Goal: Task Accomplishment & Management: Use online tool/utility

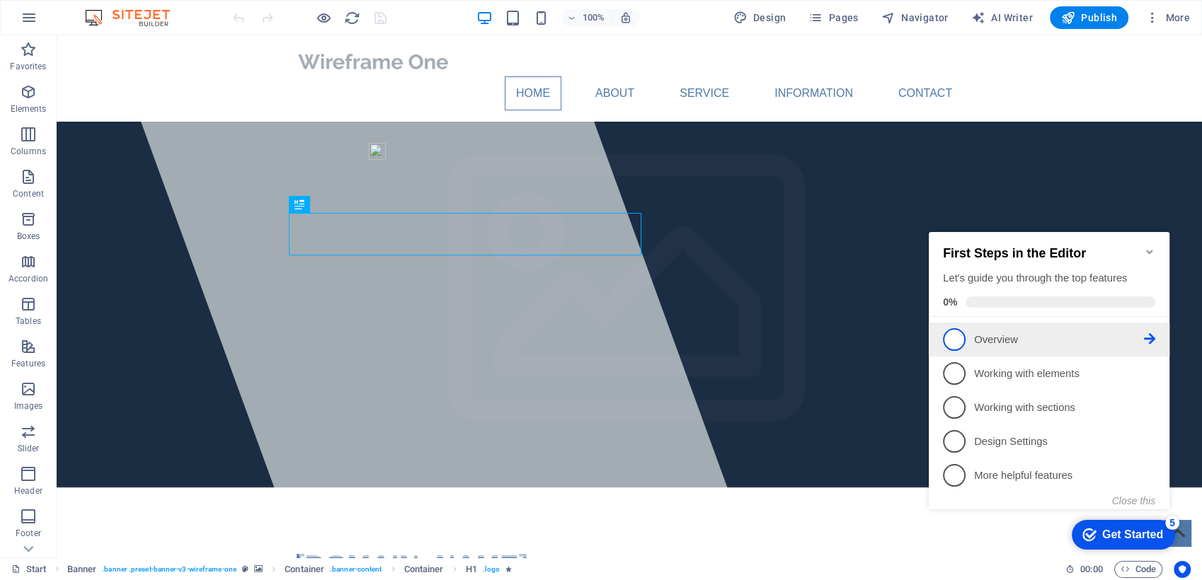
click at [1005, 338] on p "Overview - incomplete" at bounding box center [1059, 340] width 170 height 15
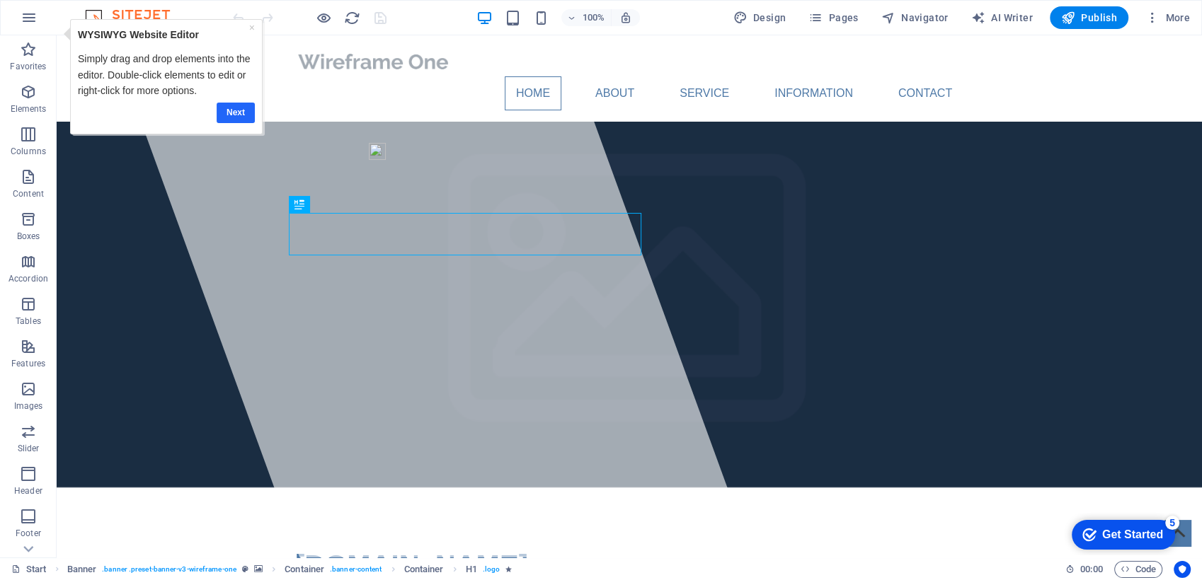
click at [222, 110] on link "Next" at bounding box center [236, 112] width 38 height 21
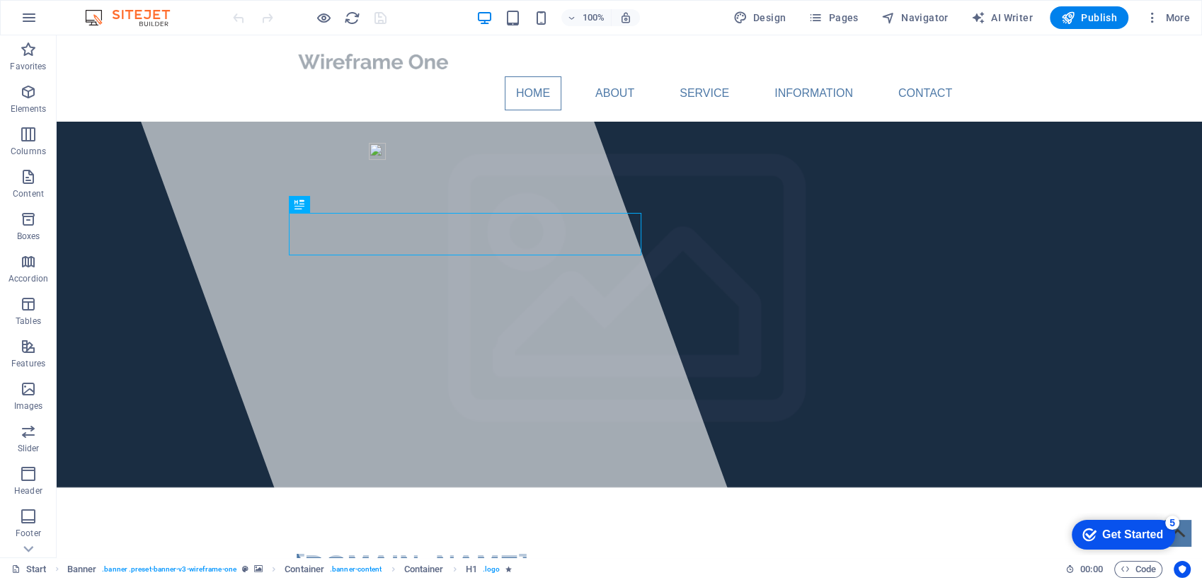
click at [1121, 531] on div "Get Started" at bounding box center [1132, 535] width 61 height 13
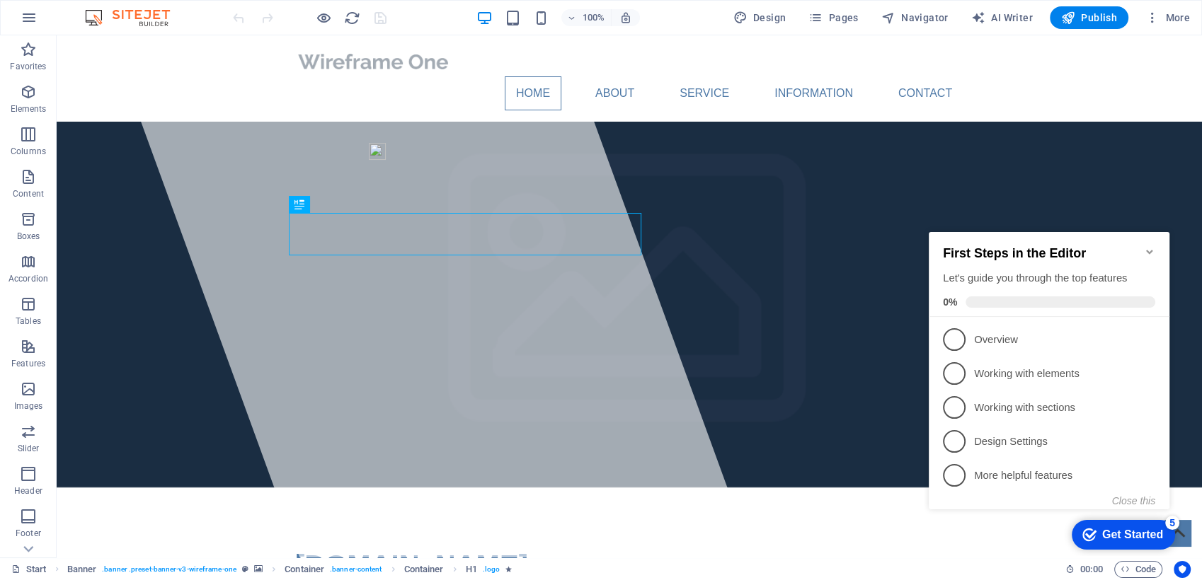
click at [1121, 531] on div "Get Started" at bounding box center [1132, 535] width 61 height 13
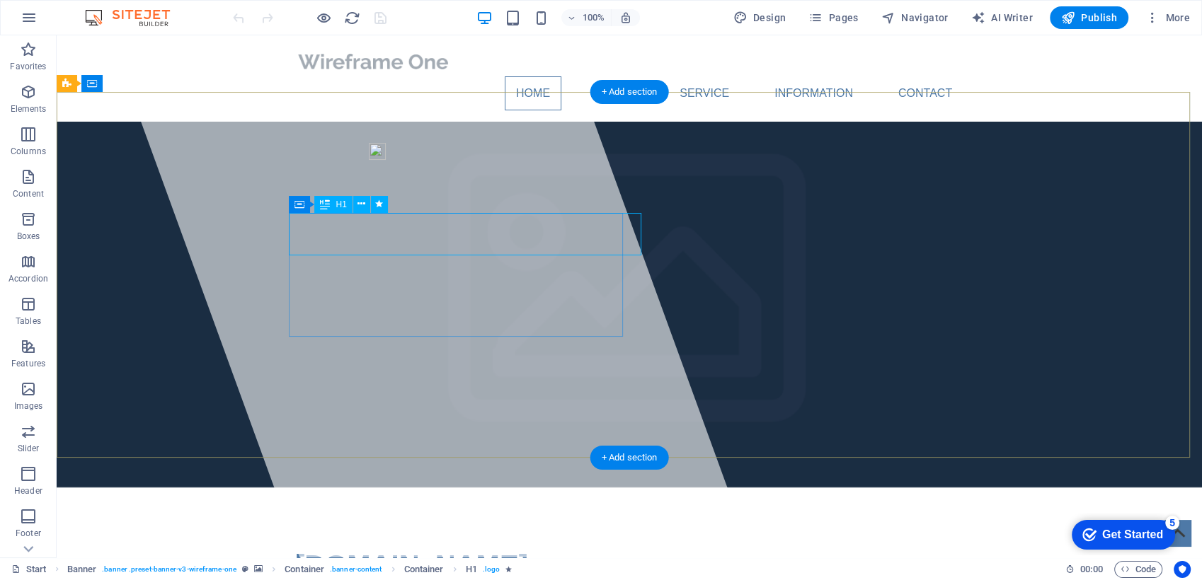
click at [470, 550] on span "[DOMAIN_NAME]" at bounding box center [411, 565] width 233 height 31
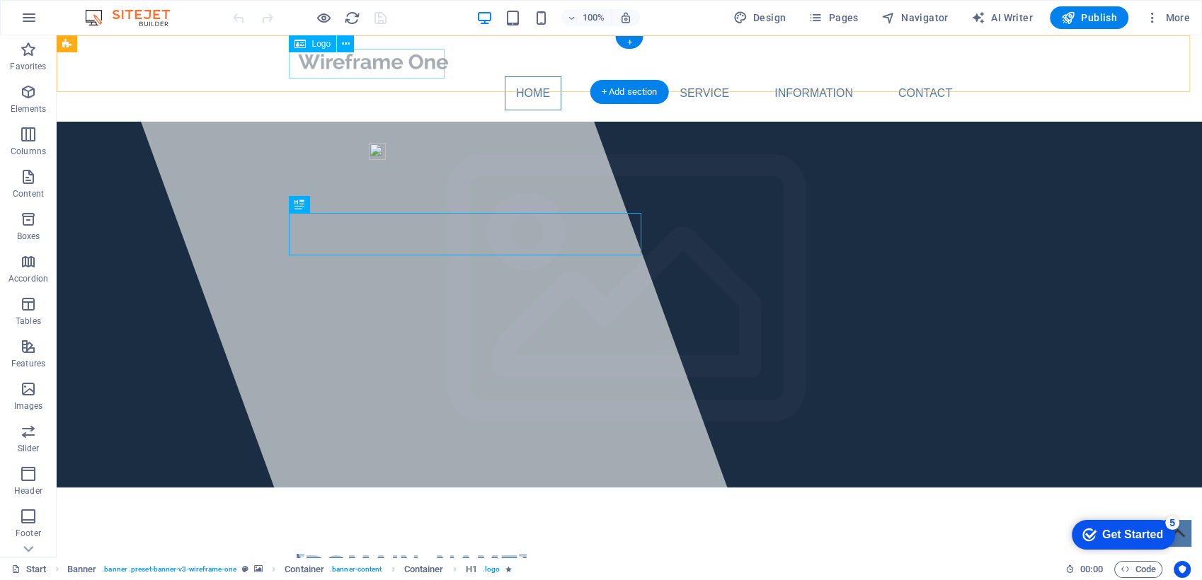
click at [398, 64] on div at bounding box center [629, 62] width 668 height 30
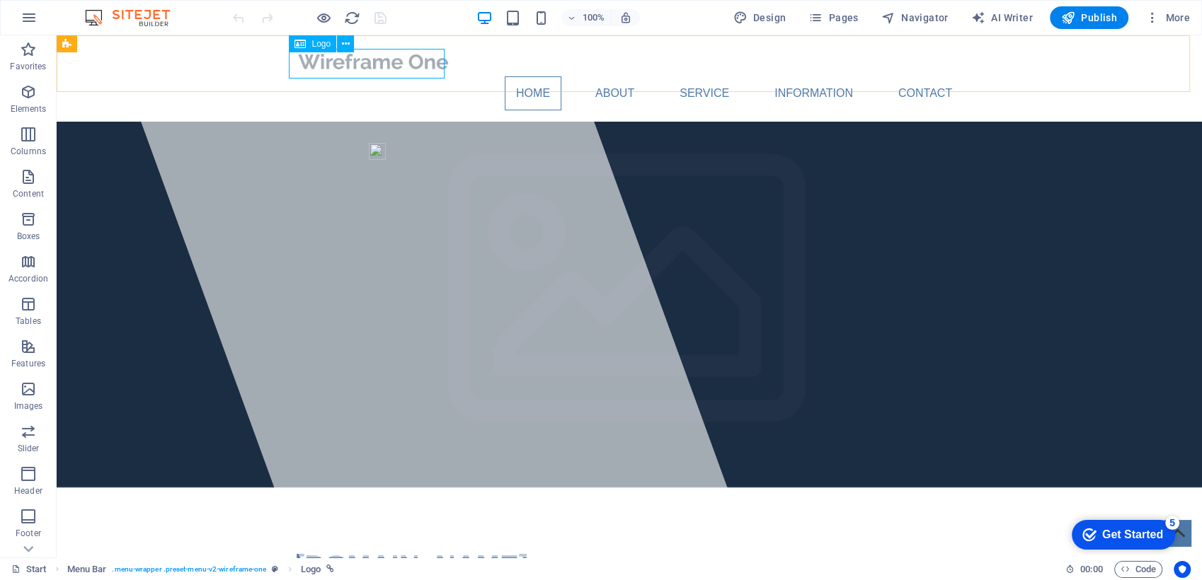
click at [316, 46] on span "Logo" at bounding box center [320, 44] width 19 height 8
click at [350, 40] on button at bounding box center [345, 43] width 17 height 17
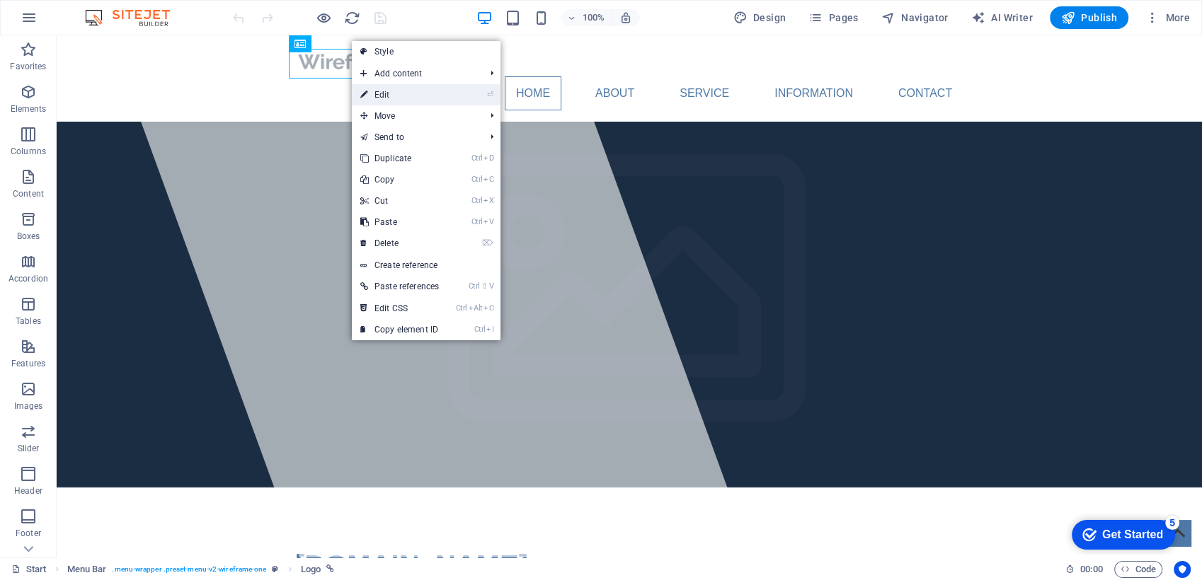
click at [388, 96] on link "⏎ Edit" at bounding box center [400, 94] width 96 height 21
select select "px"
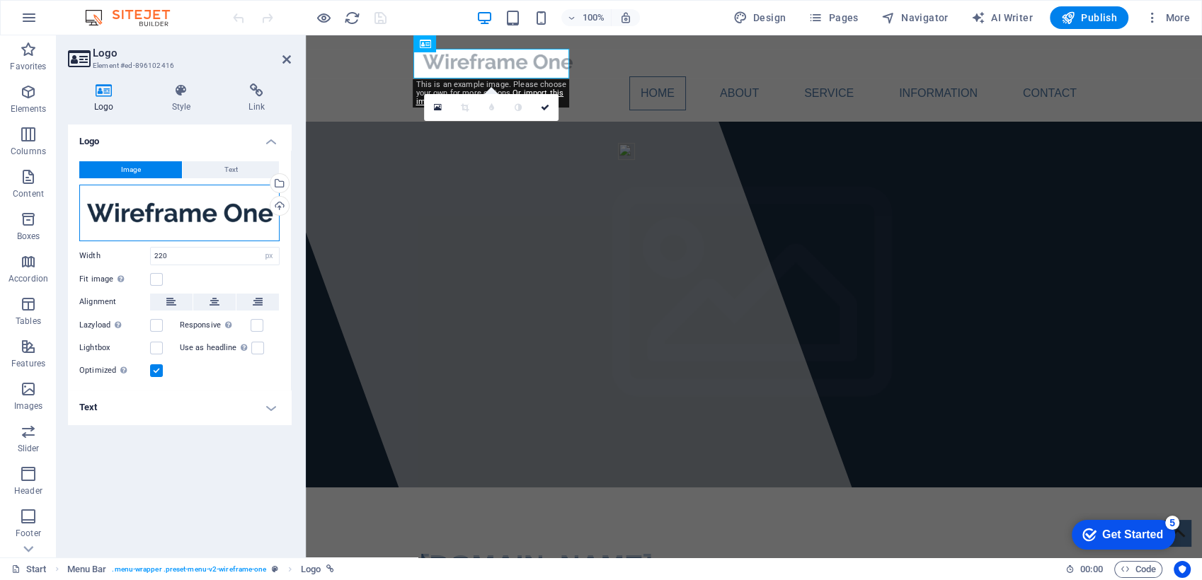
click at [224, 209] on div "Drag files here, click to choose files or select files from Files or our free s…" at bounding box center [179, 213] width 200 height 57
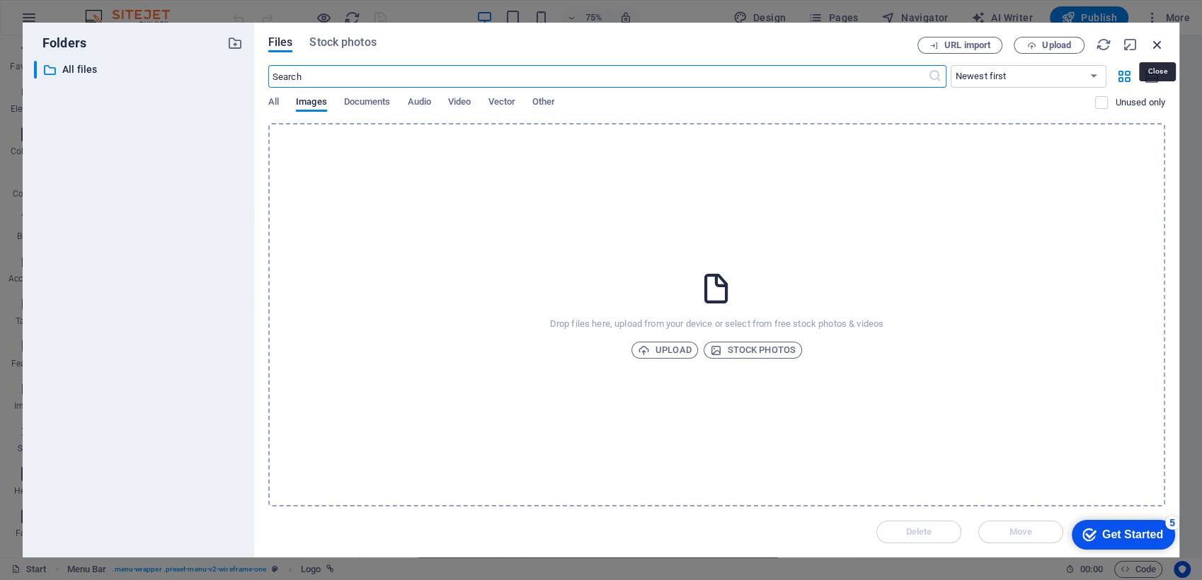
click at [1156, 38] on icon "button" at bounding box center [1157, 45] width 16 height 16
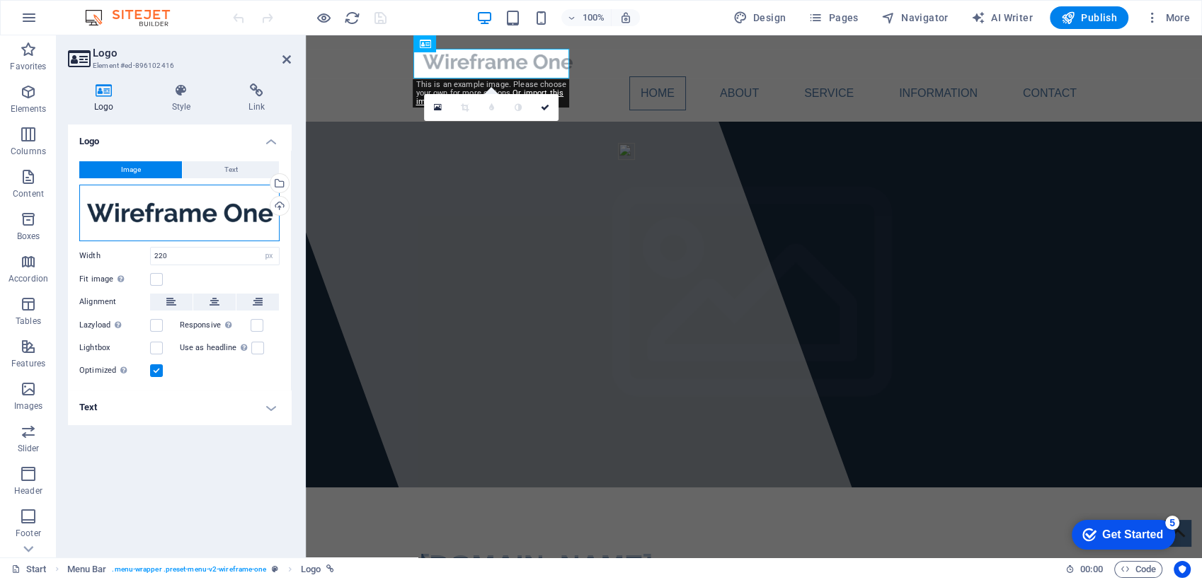
click at [151, 212] on div "Drag files here, click to choose files or select files from Files or our free s…" at bounding box center [179, 213] width 200 height 57
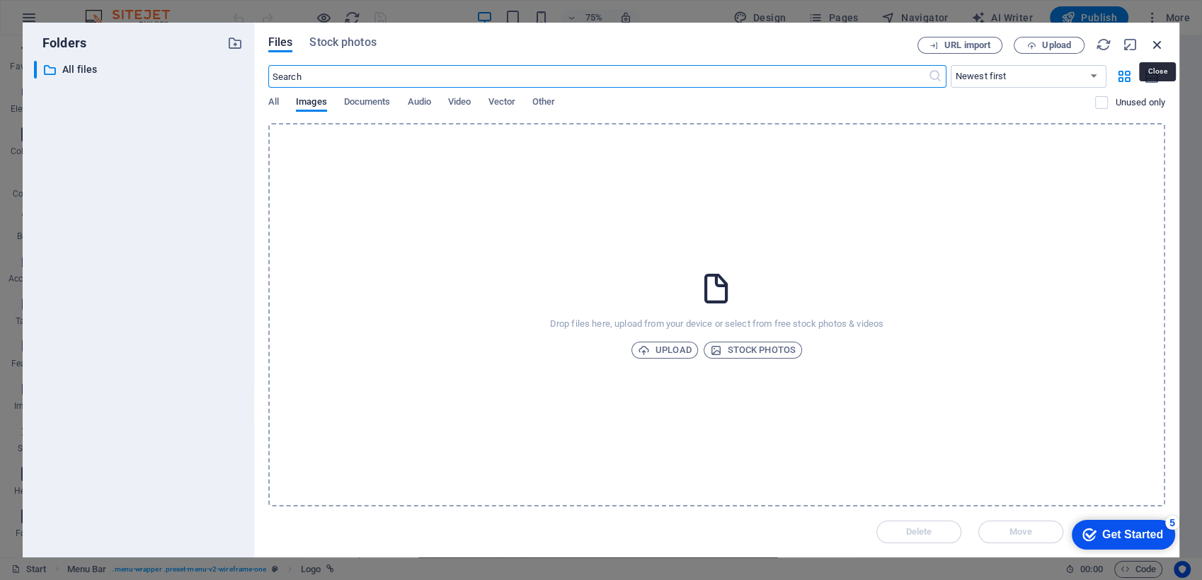
click at [1159, 42] on icon "button" at bounding box center [1157, 45] width 16 height 16
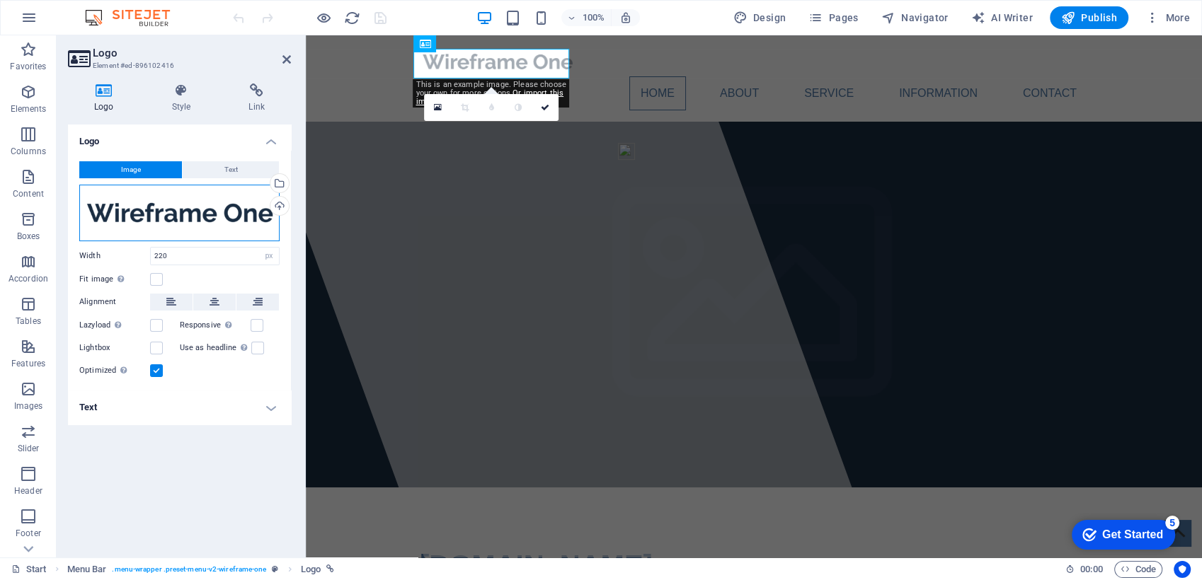
click at [171, 209] on div "Drag files here, click to choose files or select files from Files or our free s…" at bounding box center [179, 213] width 200 height 57
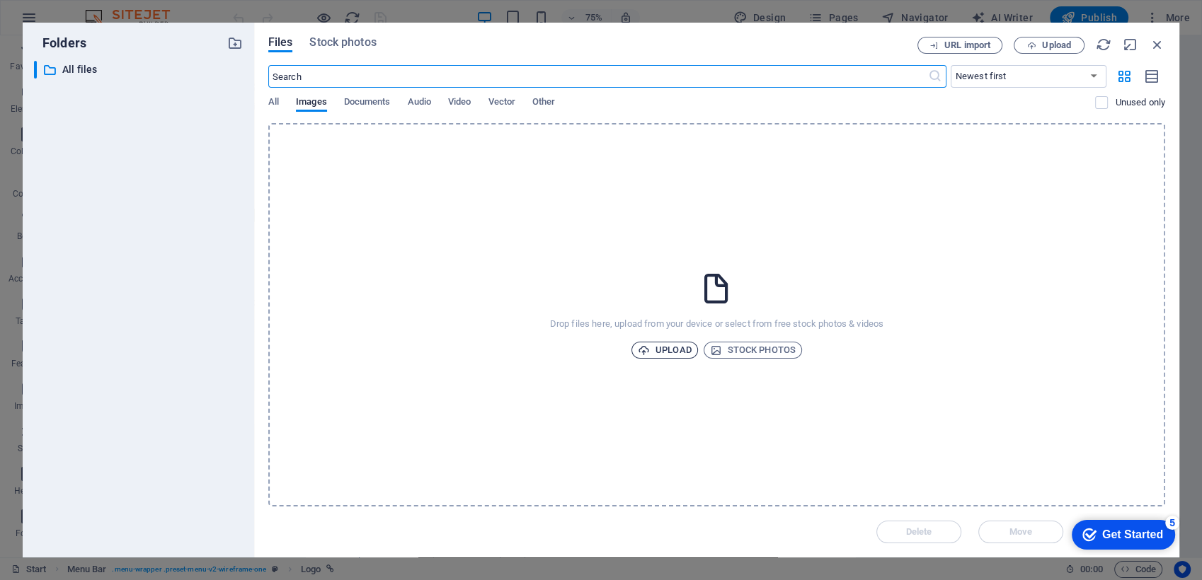
click at [660, 350] on span "Upload" at bounding box center [665, 350] width 54 height 17
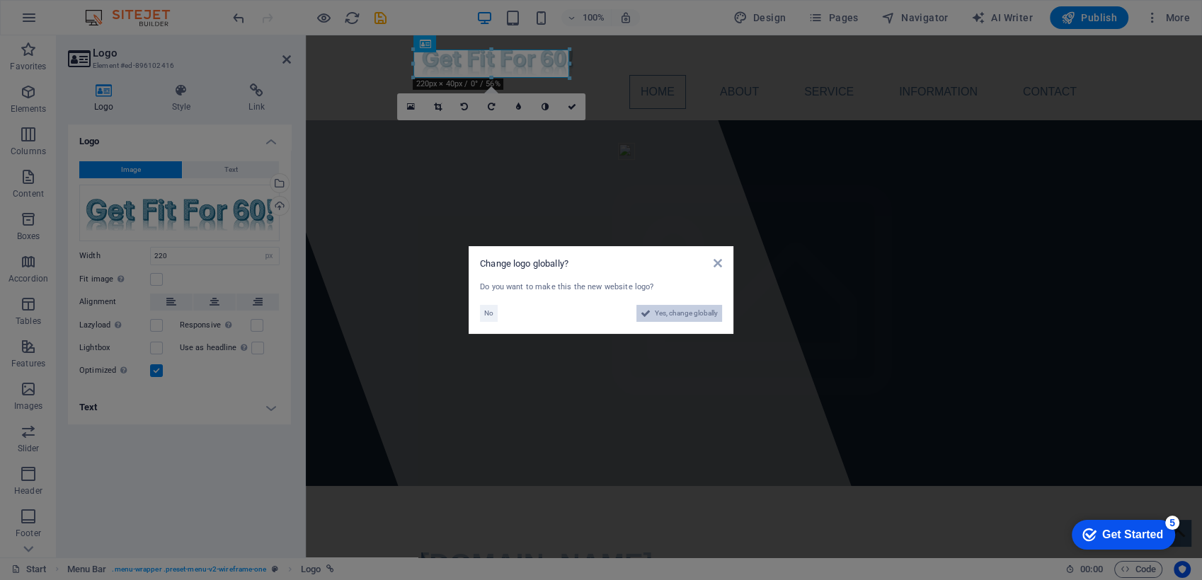
click at [684, 314] on span "Yes, change globally" at bounding box center [686, 313] width 63 height 17
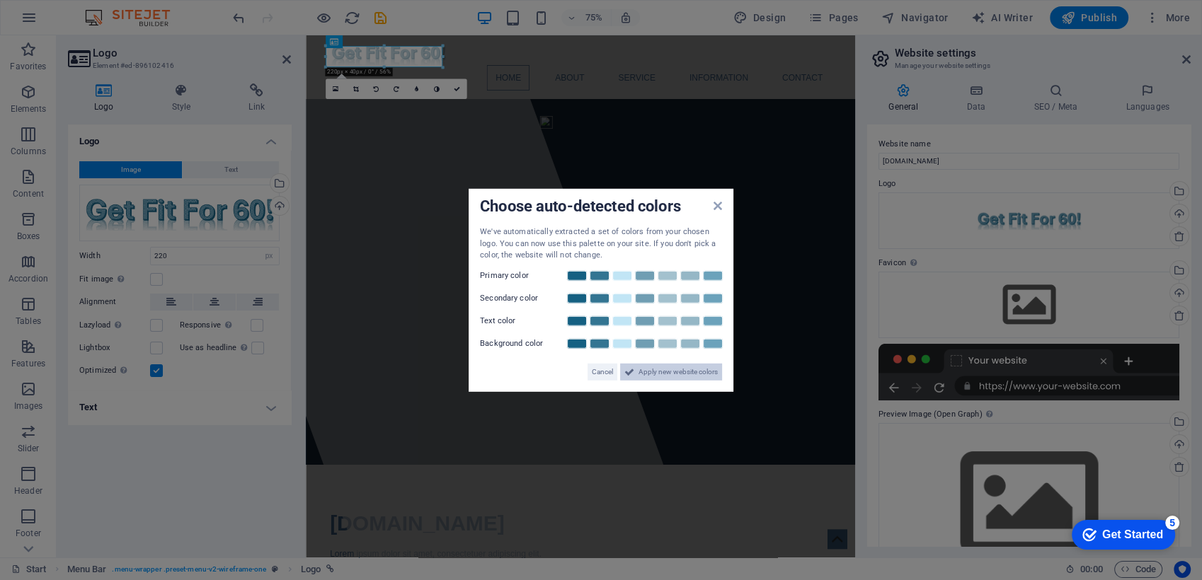
click at [668, 372] on span "Apply new website colors" at bounding box center [677, 371] width 79 height 17
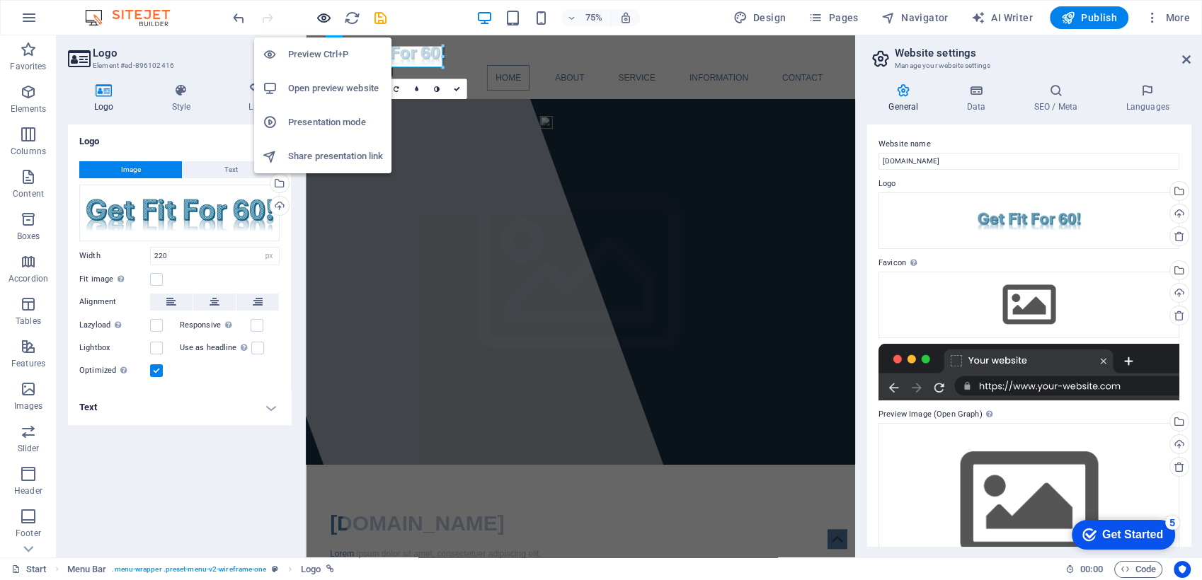
click at [323, 13] on icon "button" at bounding box center [324, 18] width 16 height 16
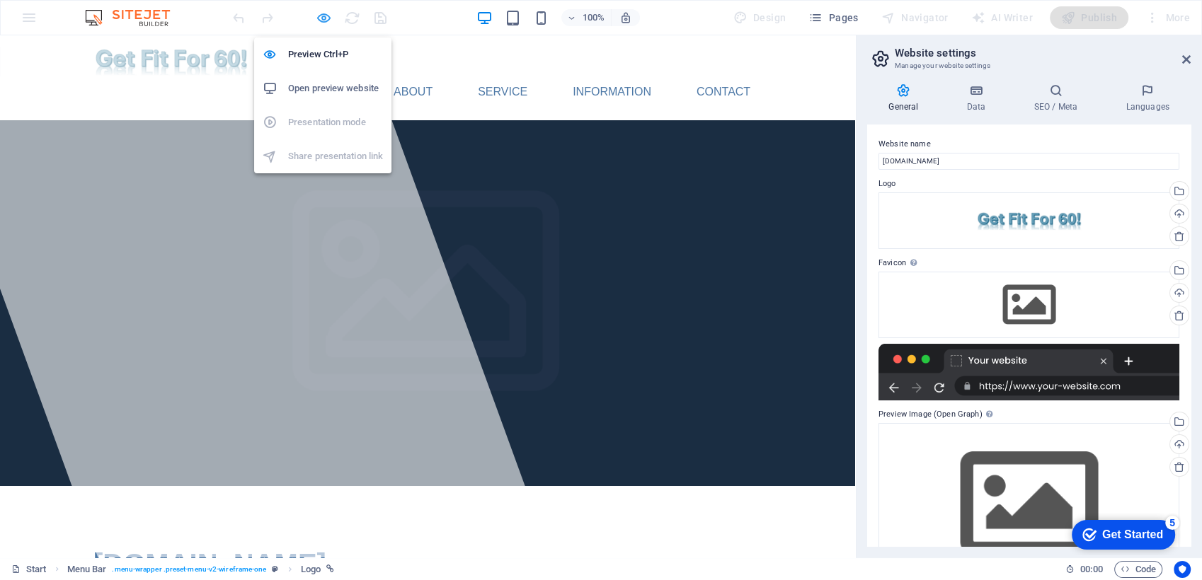
click at [321, 19] on icon "button" at bounding box center [324, 18] width 16 height 16
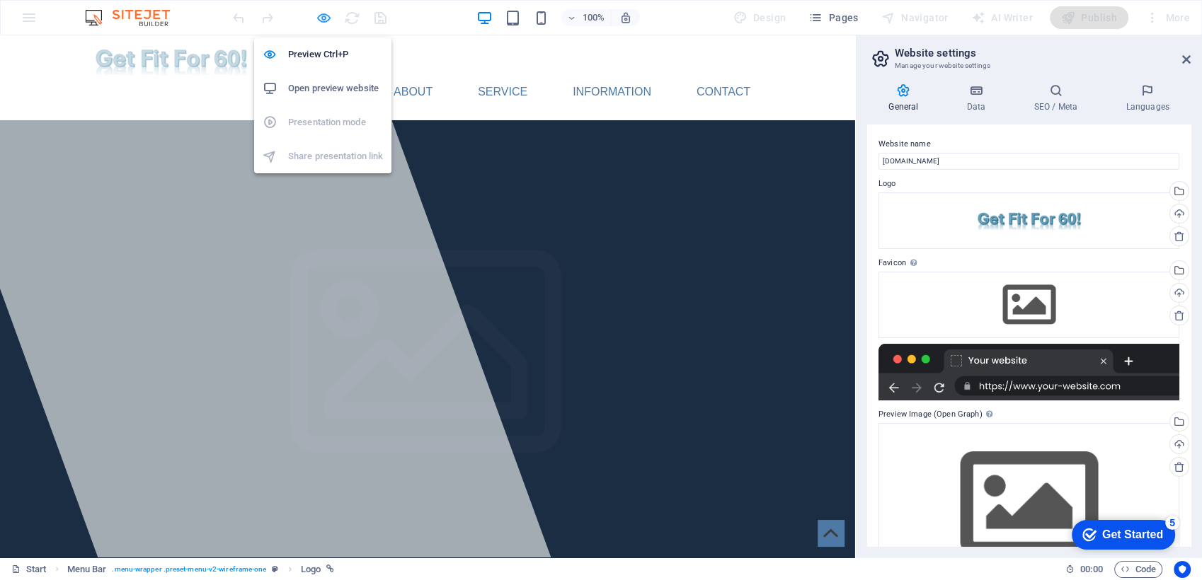
select select "px"
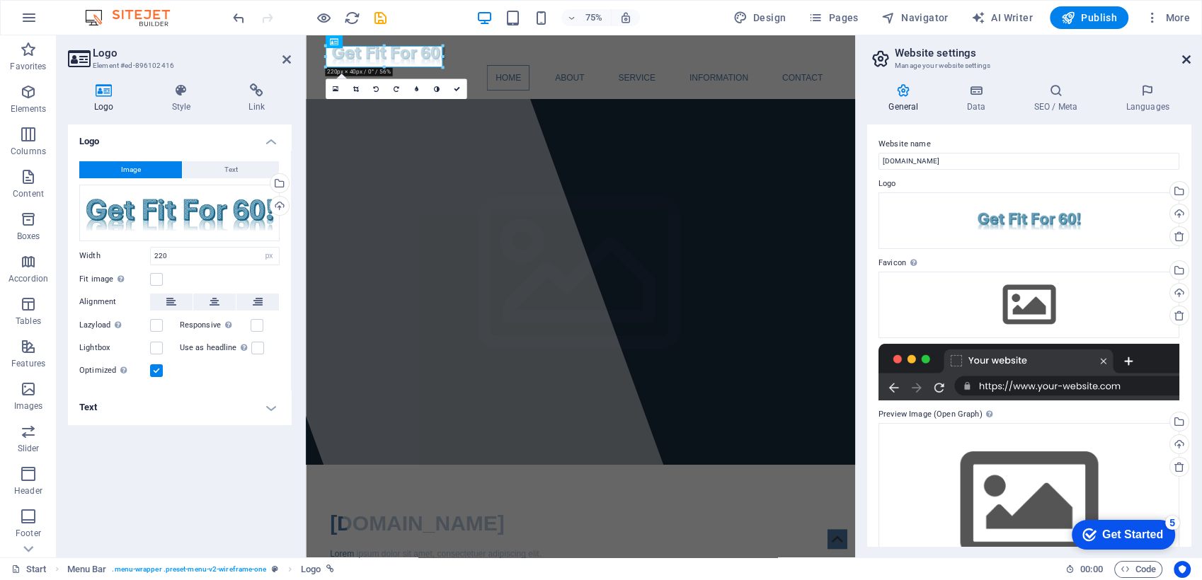
click at [1186, 57] on icon at bounding box center [1186, 59] width 8 height 11
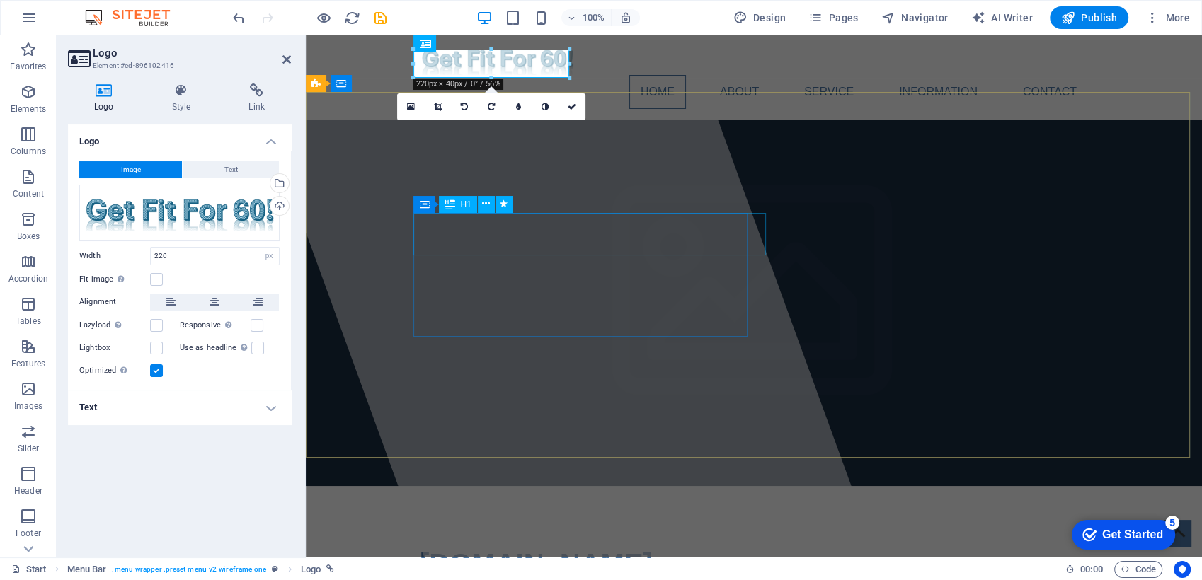
click at [582, 548] on span "[DOMAIN_NAME]" at bounding box center [536, 563] width 233 height 31
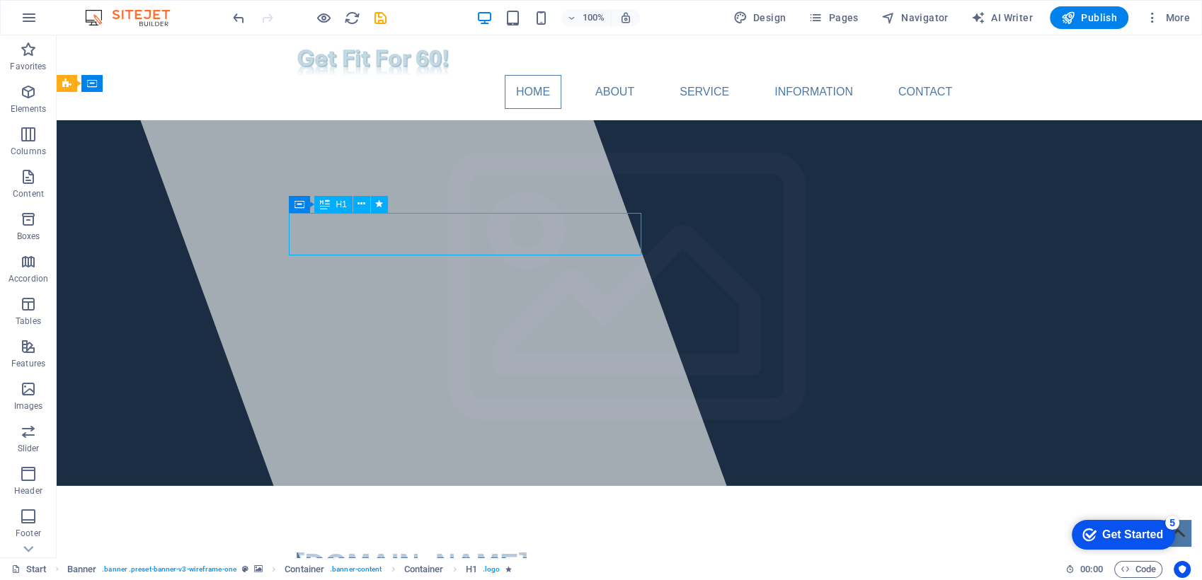
click at [519, 548] on span "[DOMAIN_NAME]" at bounding box center [411, 563] width 233 height 31
click at [434, 548] on span "[DOMAIN_NAME]" at bounding box center [411, 563] width 233 height 31
click at [528, 548] on span "[DOMAIN_NAME]" at bounding box center [411, 563] width 233 height 31
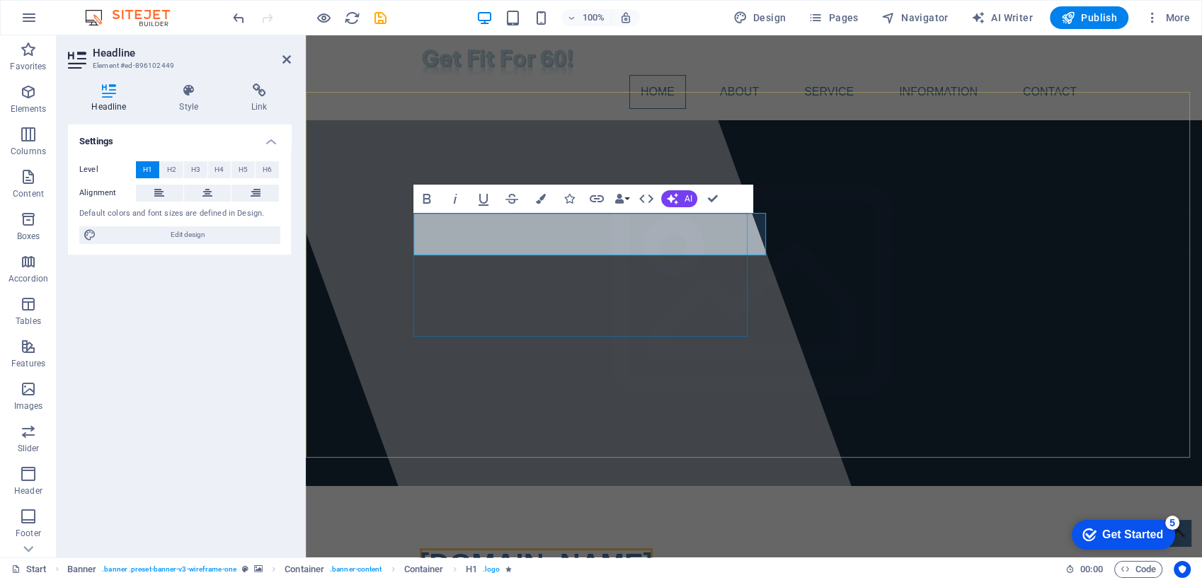
click at [653, 548] on span "[DOMAIN_NAME]" at bounding box center [536, 563] width 233 height 31
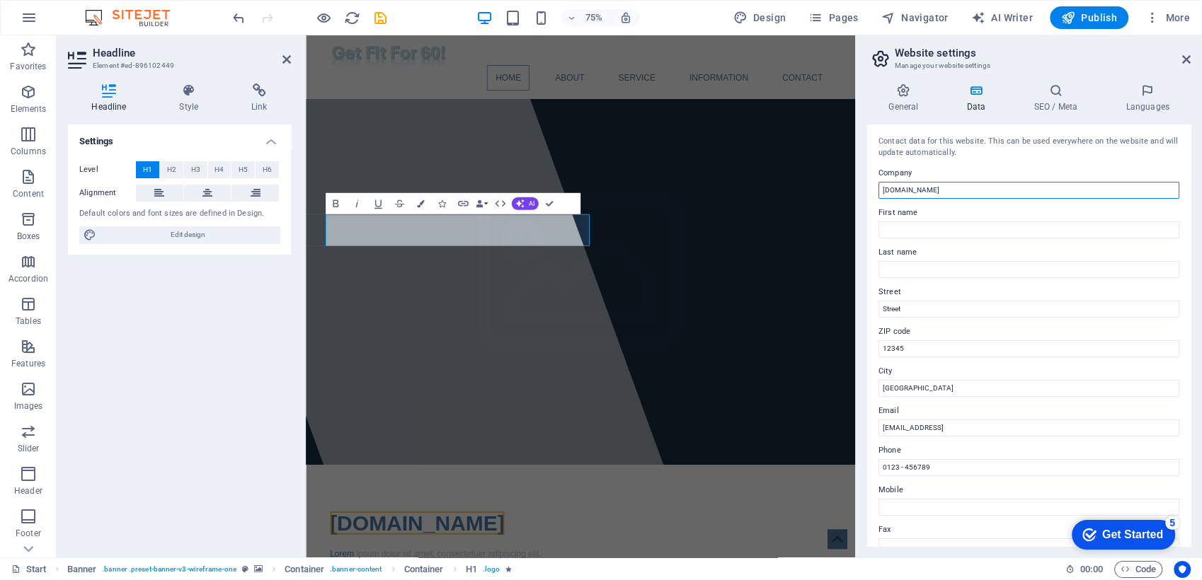
click at [995, 190] on input "[DOMAIN_NAME]" at bounding box center [1028, 190] width 301 height 17
type input "[DOMAIN_NAME]"
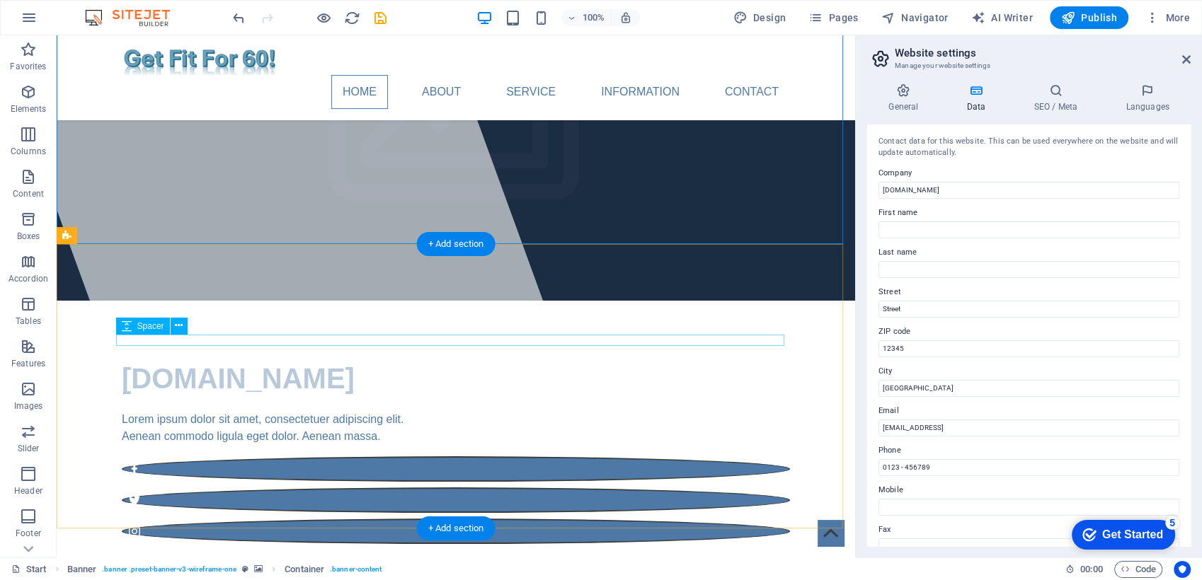
scroll to position [236, 0]
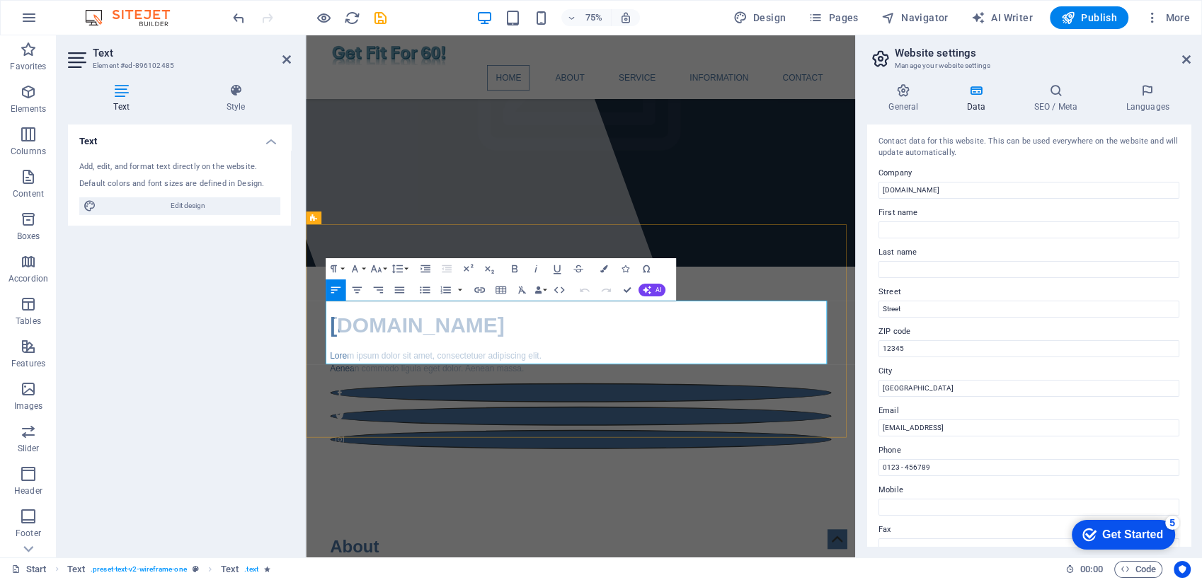
drag, startPoint x: 836, startPoint y: 464, endPoint x: 350, endPoint y: 400, distance: 489.7
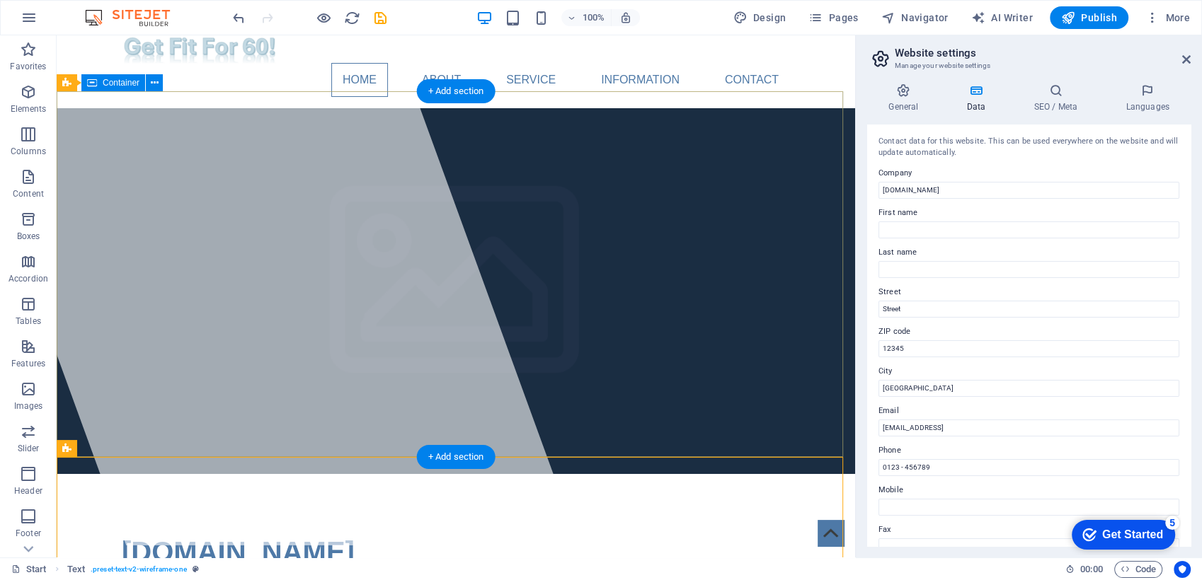
scroll to position [0, 0]
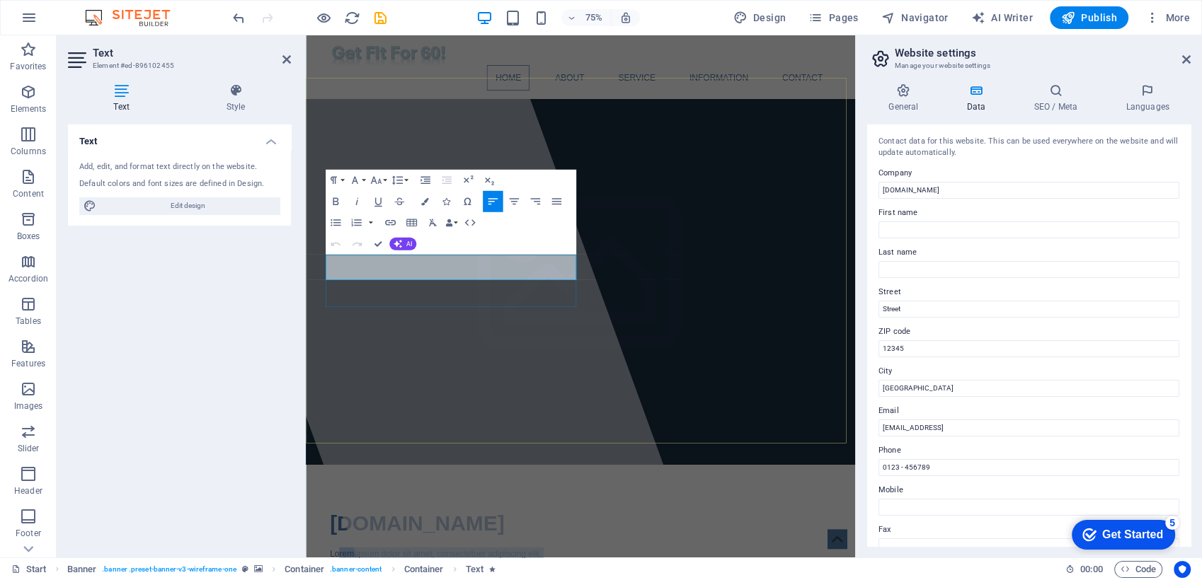
drag, startPoint x: 605, startPoint y: 353, endPoint x: 341, endPoint y: 338, distance: 264.4
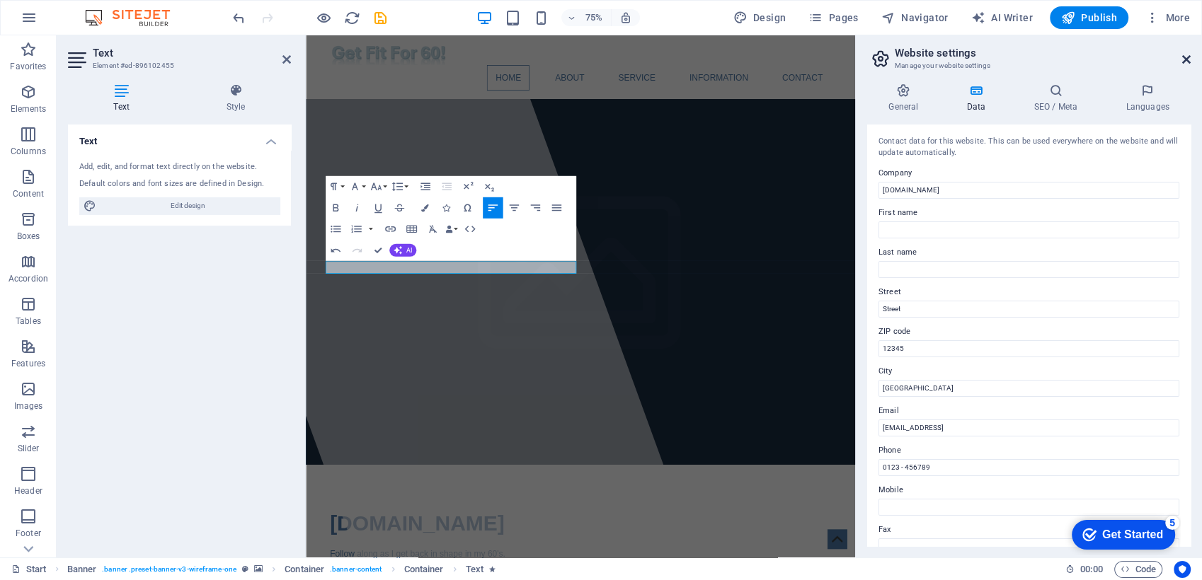
click at [1186, 55] on icon at bounding box center [1186, 59] width 8 height 11
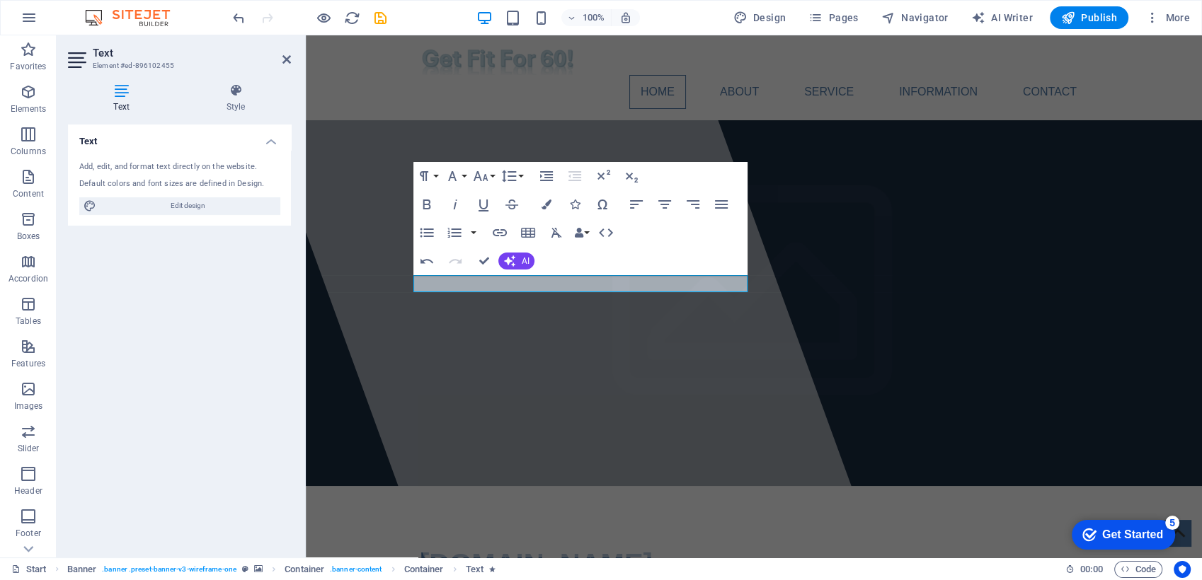
click at [716, 243] on div "Paragraph Format Normal Heading 1 Heading 2 Heading 3 Heading 4 Heading 5 Headi…" at bounding box center [580, 218] width 334 height 113
click at [725, 75] on nav "Home About Service Information Contact" at bounding box center [754, 92] width 668 height 34
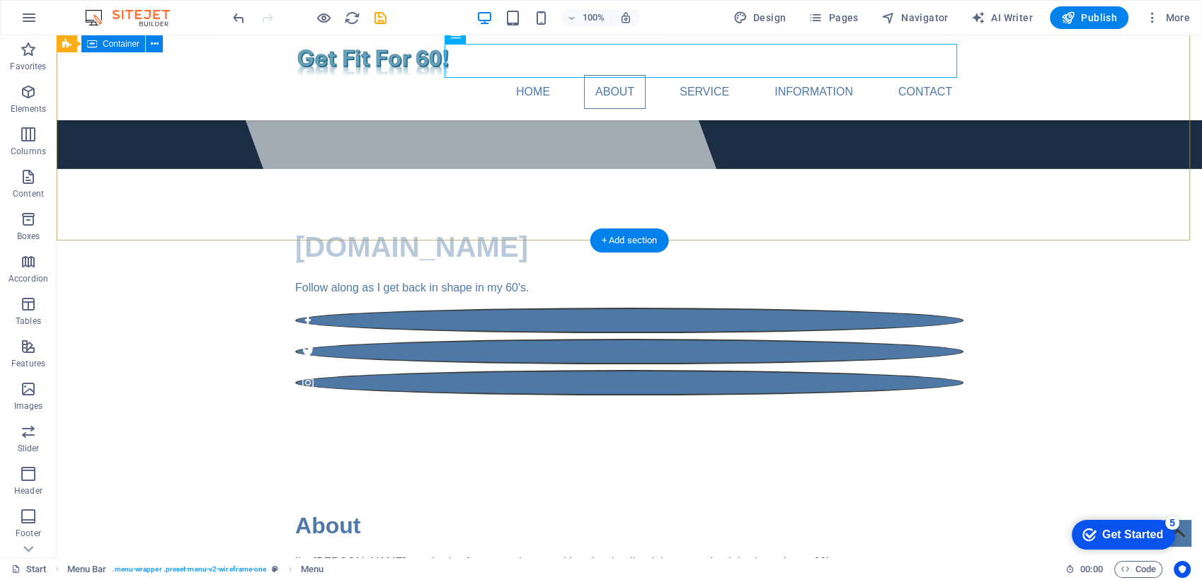
scroll to position [314, 0]
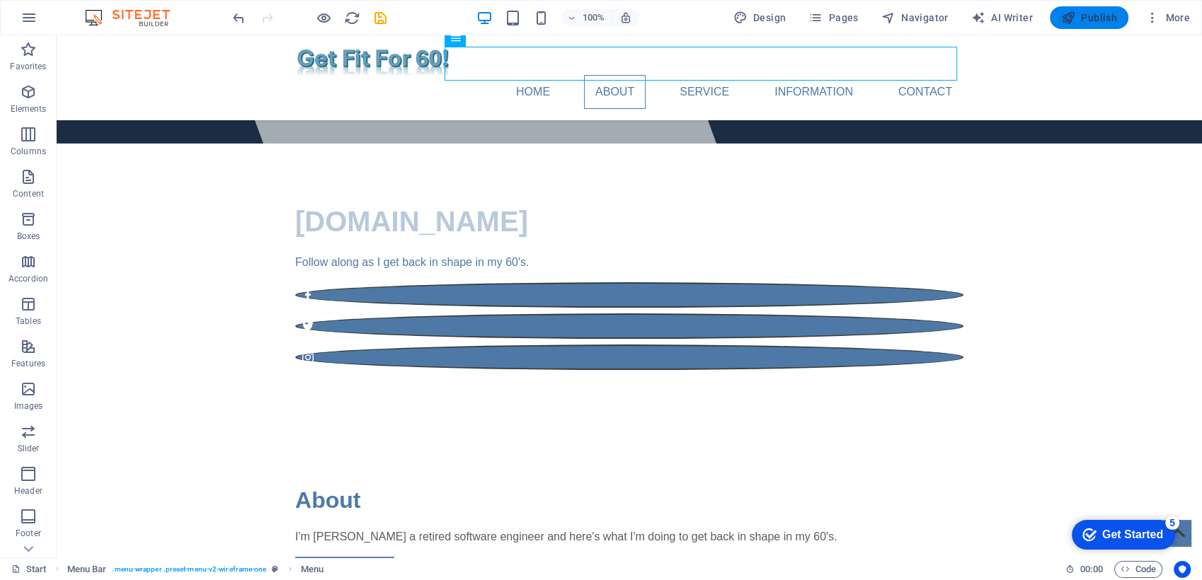
click at [1091, 19] on span "Publish" at bounding box center [1089, 18] width 56 height 14
select select "px"
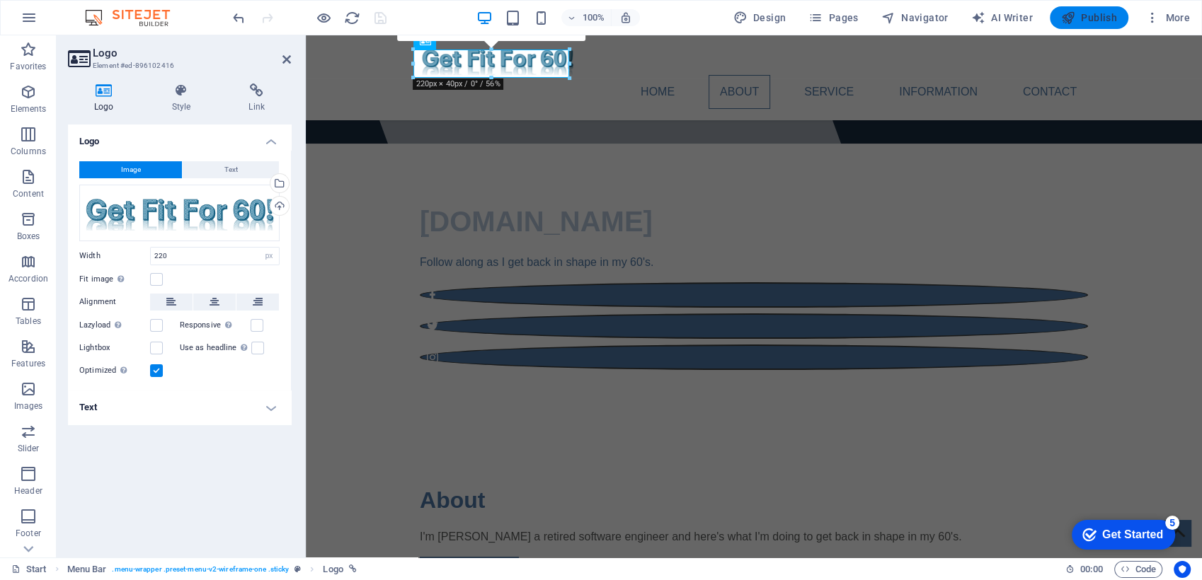
click at [1090, 14] on span "Publish" at bounding box center [1089, 18] width 56 height 14
select select "px"
